Goal: Information Seeking & Learning: Learn about a topic

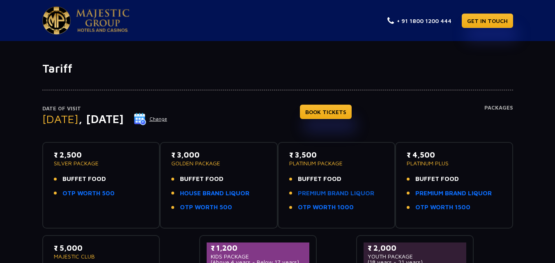
click at [332, 192] on link "PREMIUM BRAND LIQUOR" at bounding box center [336, 193] width 76 height 9
